Goal: Information Seeking & Learning: Learn about a topic

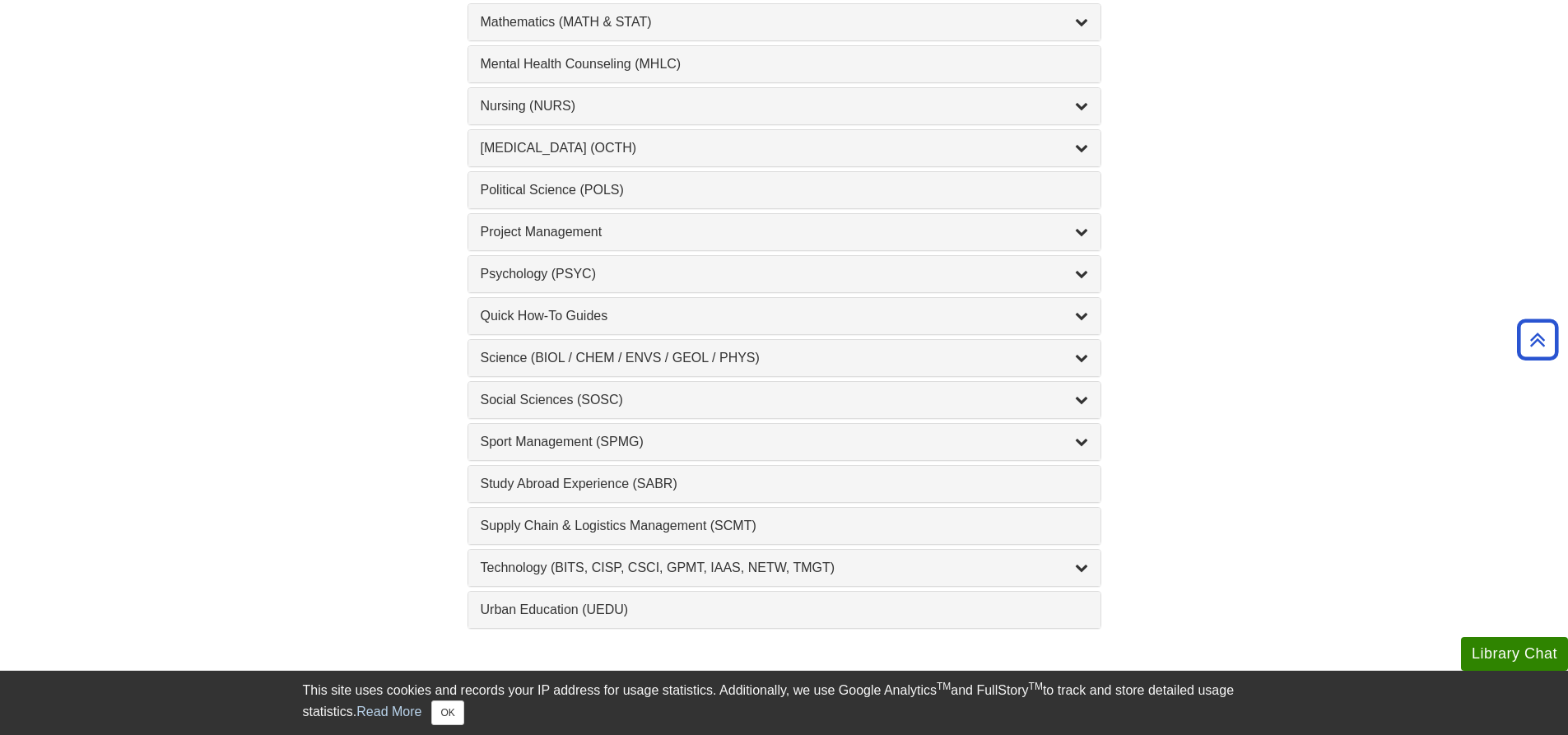
scroll to position [1646, 0]
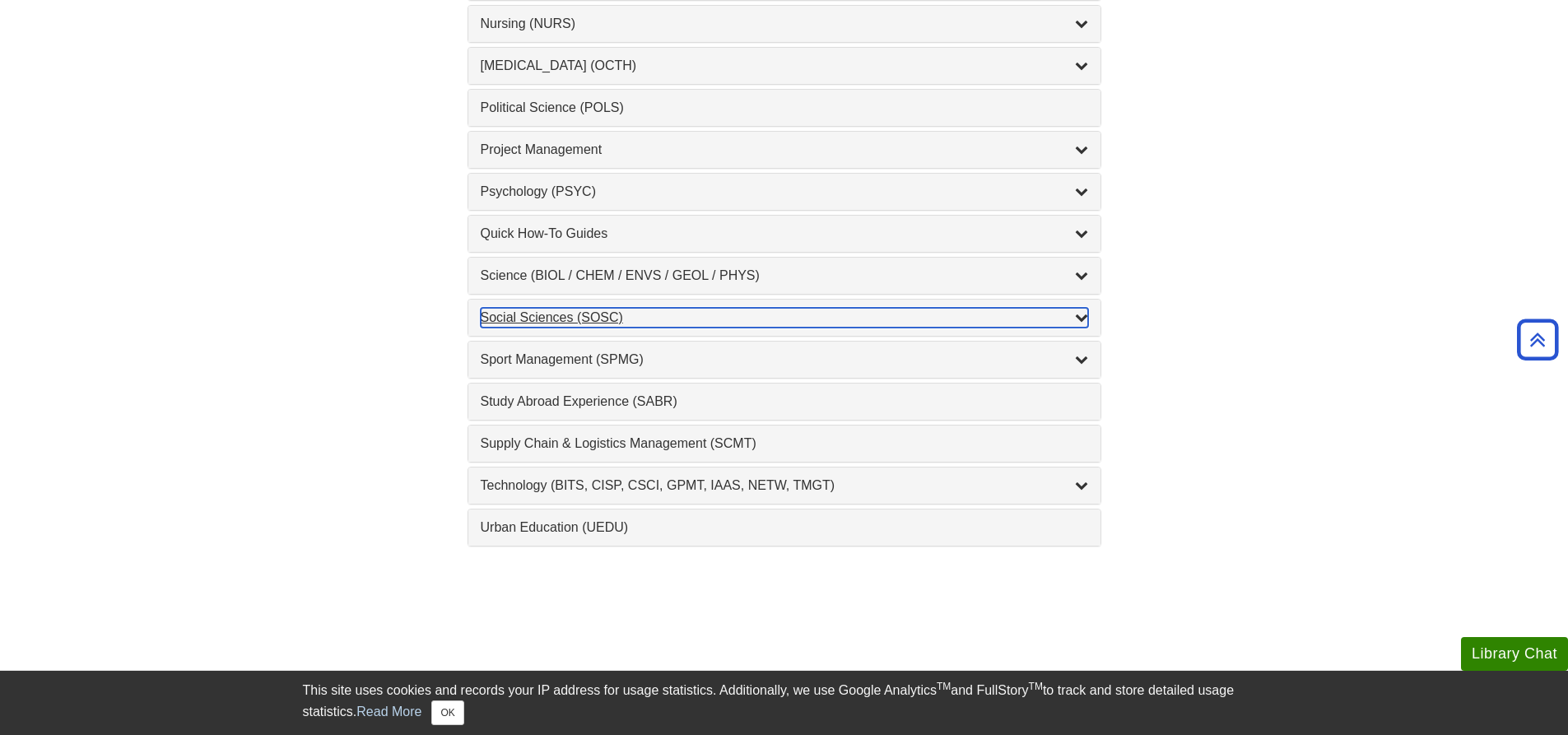
click at [502, 321] on div "Social Sciences (SOSC) , 5 guides" at bounding box center [785, 317] width 608 height 20
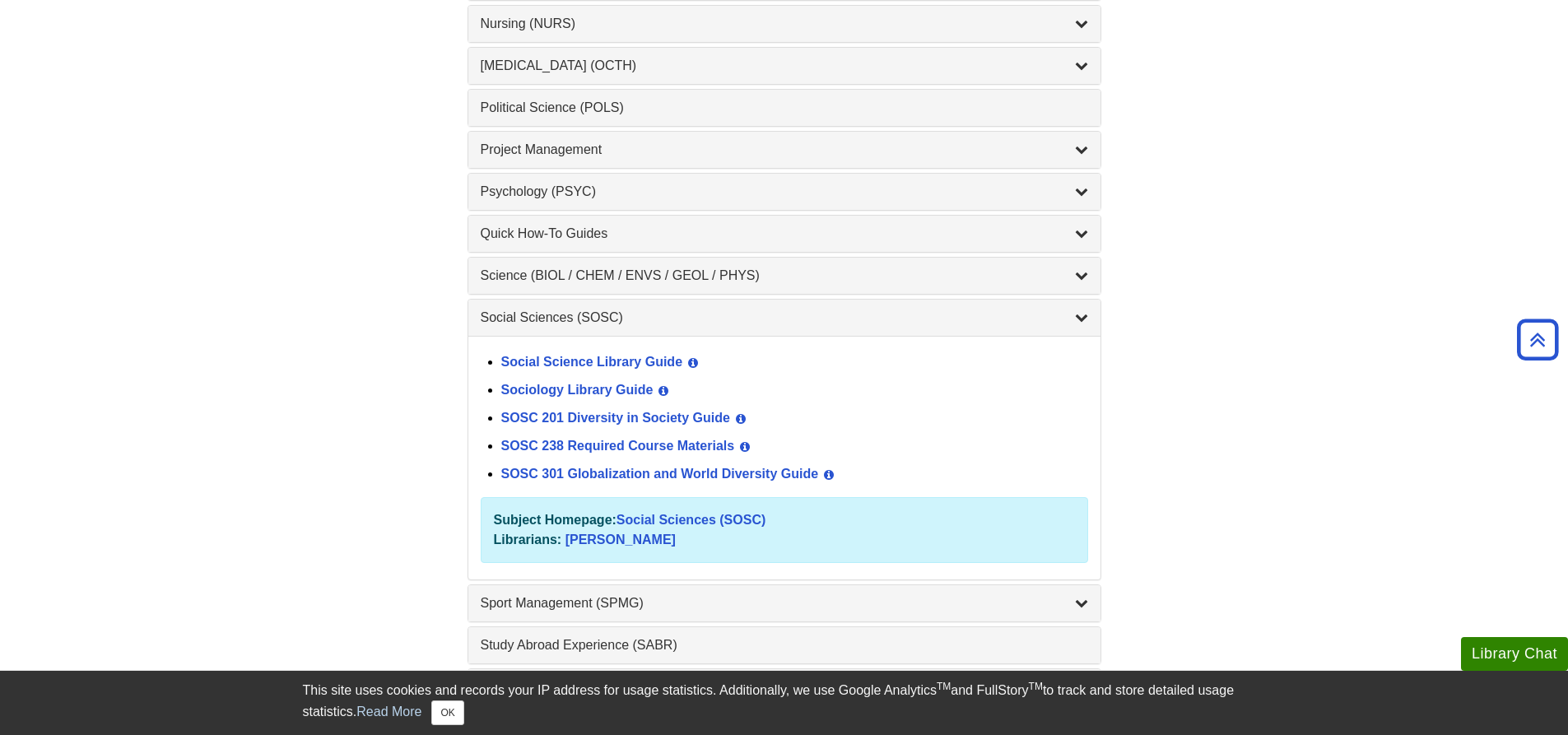
click at [594, 481] on div "SOSC 301 Globalization and World Diversity Guide View Guide Info" at bounding box center [795, 474] width 587 height 28
click at [594, 479] on link "SOSC 301 Globalization and World Diversity Guide" at bounding box center [660, 473] width 318 height 14
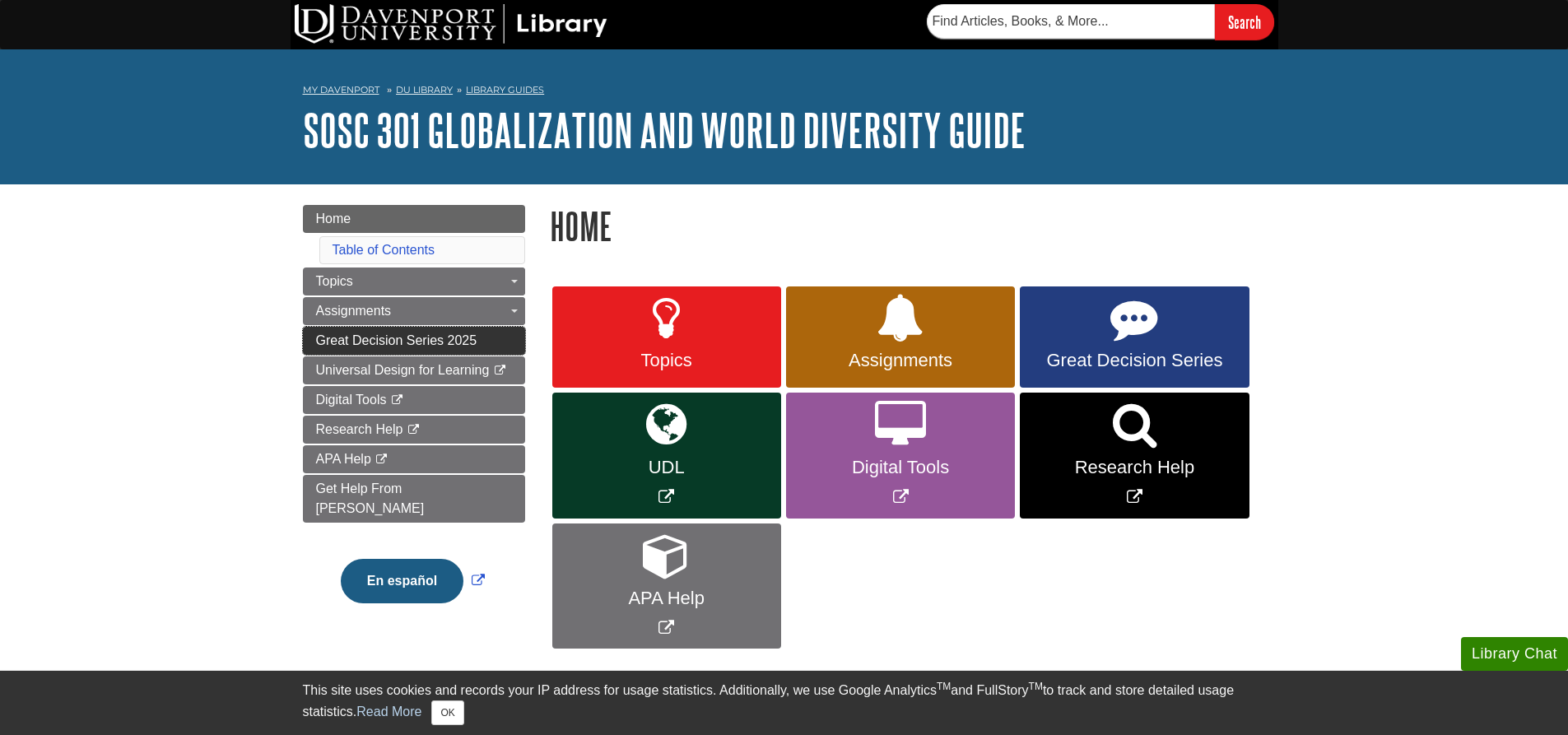
click at [476, 336] on span "Great Decision Series 2025" at bounding box center [397, 340] width 161 height 14
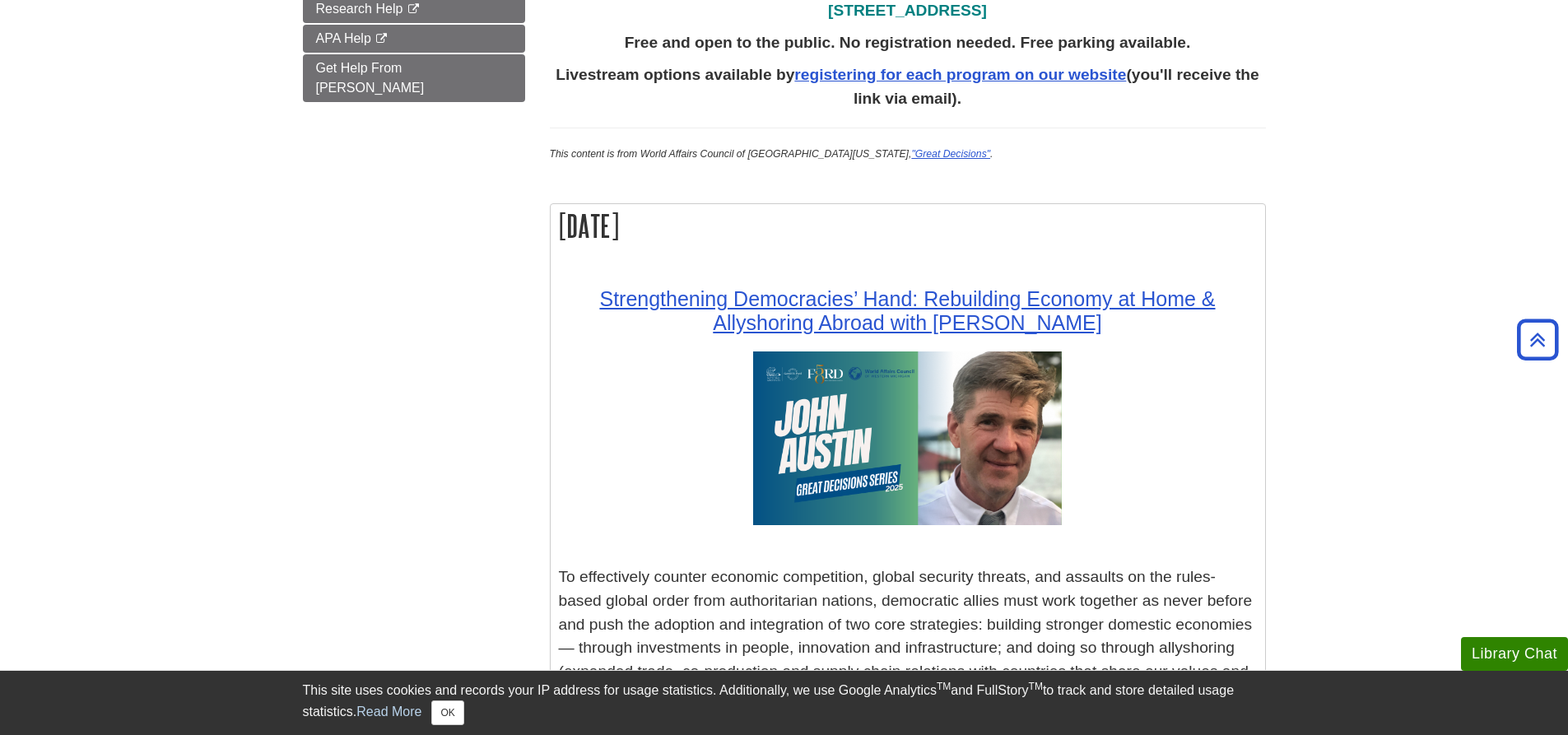
scroll to position [576, 0]
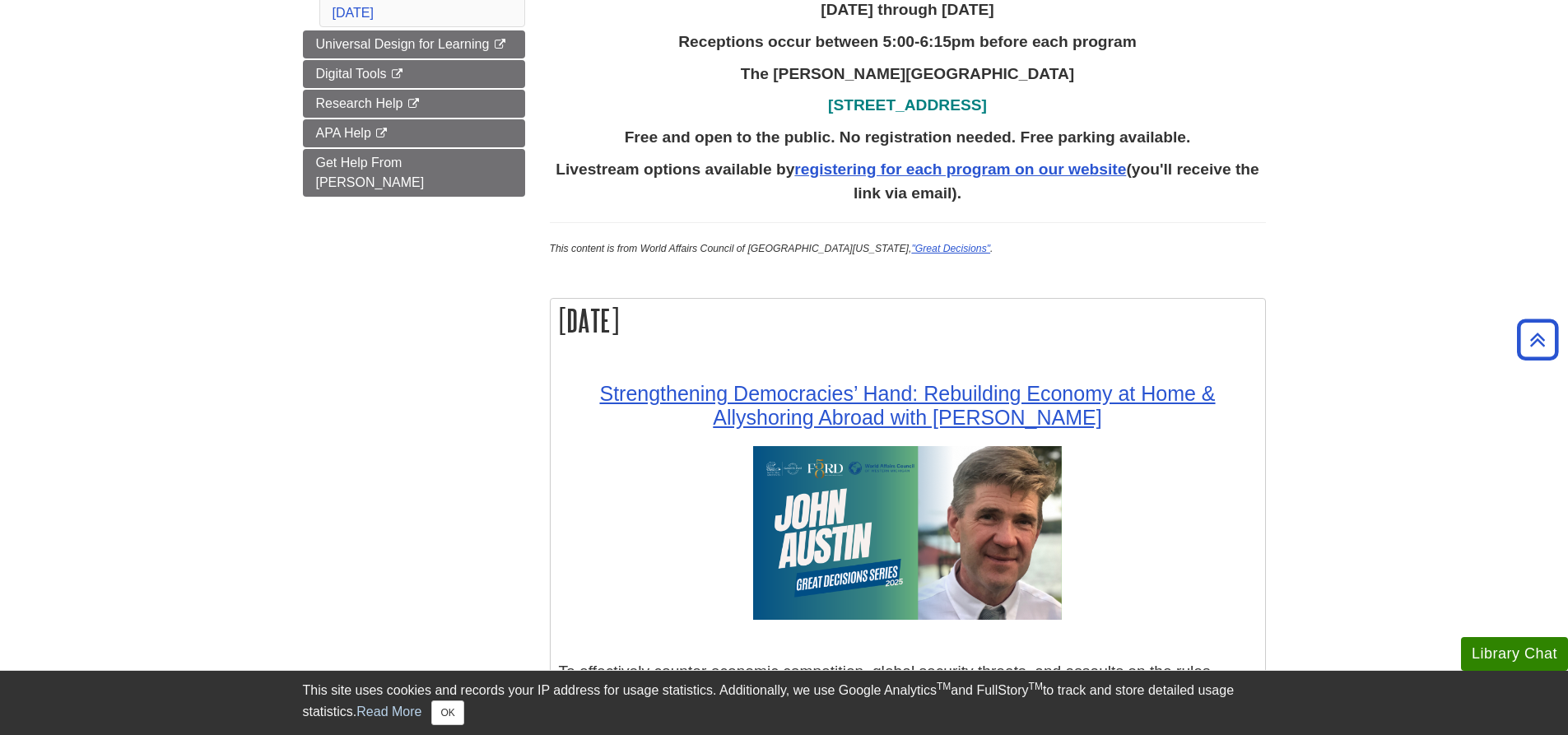
drag, startPoint x: 580, startPoint y: 308, endPoint x: 704, endPoint y: 318, distance: 124.4
click at [704, 318] on h2 "[DATE]" at bounding box center [909, 321] width 715 height 44
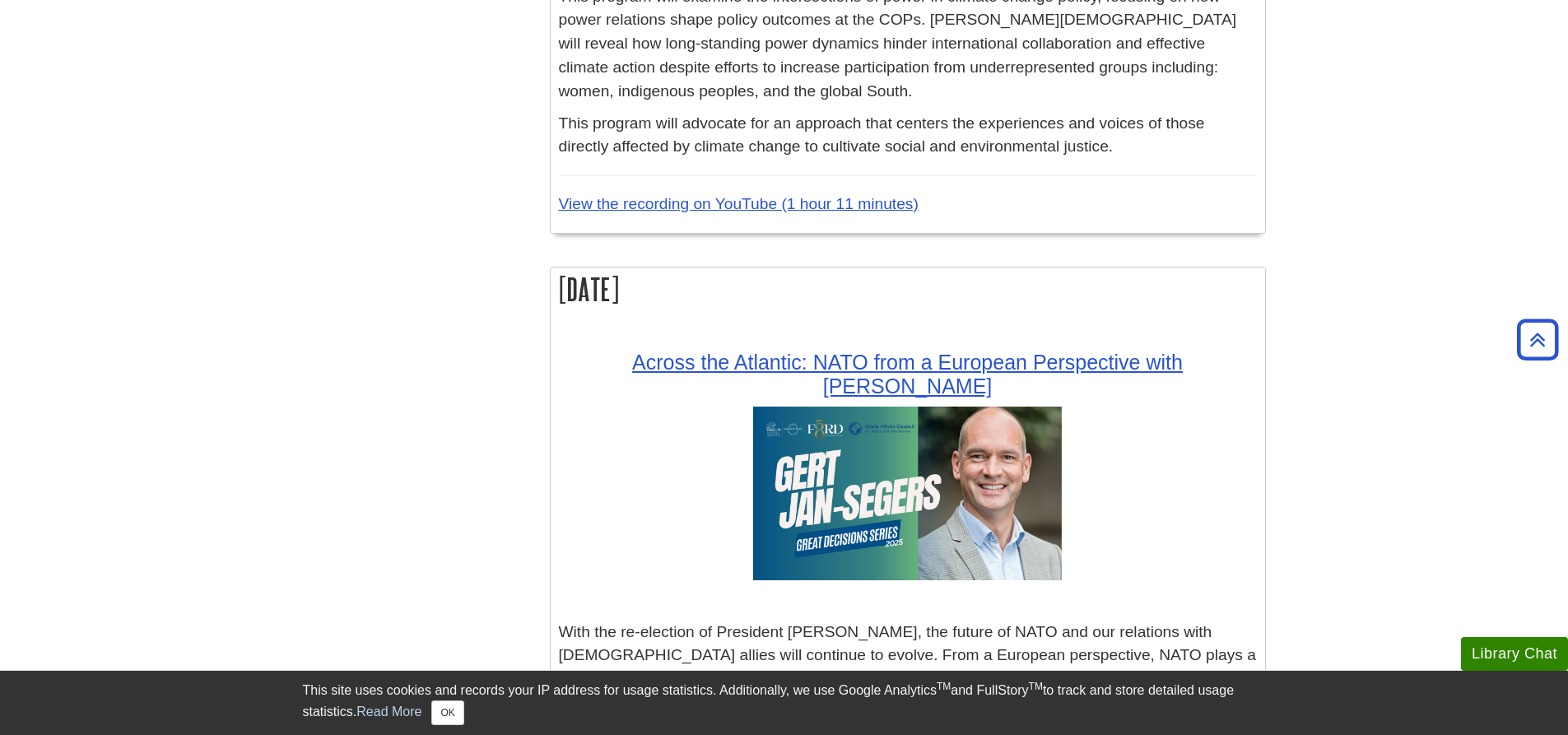
scroll to position [1975, 0]
